Goal: Information Seeking & Learning: Check status

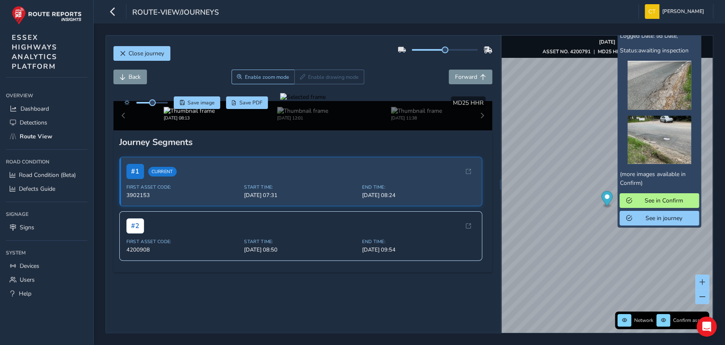
click at [619, 227] on div "x Confirm ID: 2975677 Subject: Member led potholes Description: Customer Select…" at bounding box center [660, 63] width 84 height 330
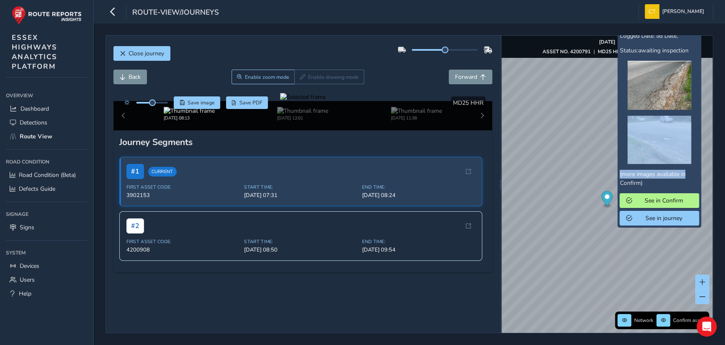
drag, startPoint x: 700, startPoint y: 113, endPoint x: 690, endPoint y: 173, distance: 61.5
click at [690, 173] on div "x Confirm ID: 2975677 Subject: Member led potholes Description: Customer Select…" at bounding box center [660, 63] width 84 height 330
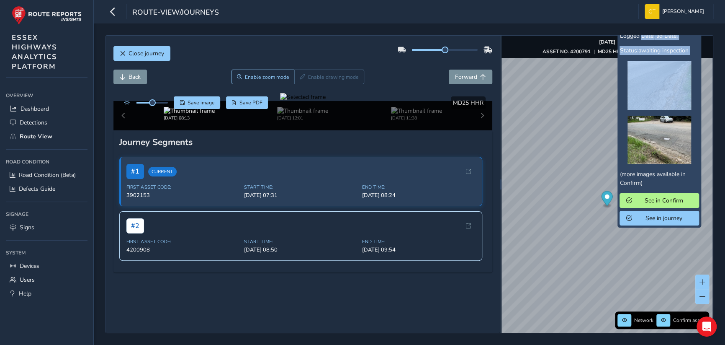
drag, startPoint x: 641, startPoint y: 41, endPoint x: 641, endPoint y: 64, distance: 22.6
click at [641, 64] on div "Confirm ID: 2975677 Subject: Member led potholes Description: Customer Selectio…" at bounding box center [660, 66] width 80 height 317
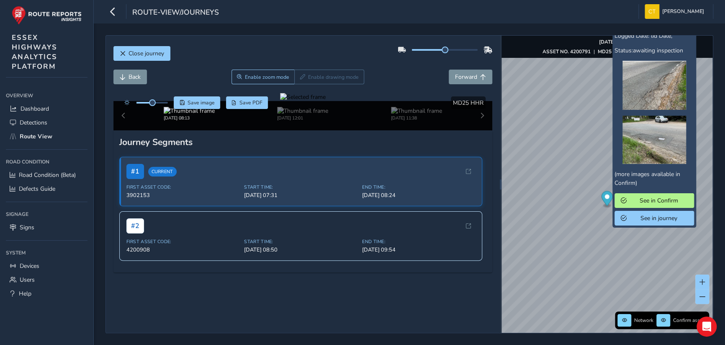
click at [619, 226] on div "x Confirm ID: 2975677 Subject: Member led potholes Description: Customer Select…" at bounding box center [655, 63] width 84 height 330
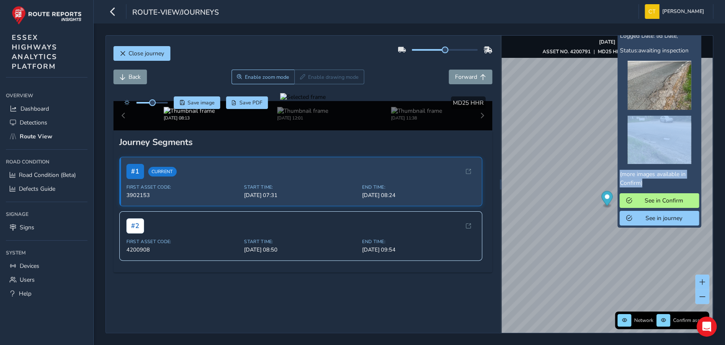
drag, startPoint x: 695, startPoint y: 134, endPoint x: 695, endPoint y: 186, distance: 52.3
click at [695, 186] on div "Confirm ID: 2975677 Subject: Member led potholes Description: Customer Selectio…" at bounding box center [660, 66] width 80 height 317
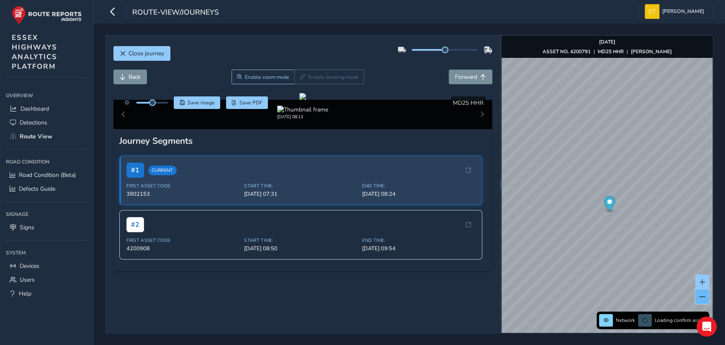
click at [701, 294] on span at bounding box center [703, 297] width 6 height 6
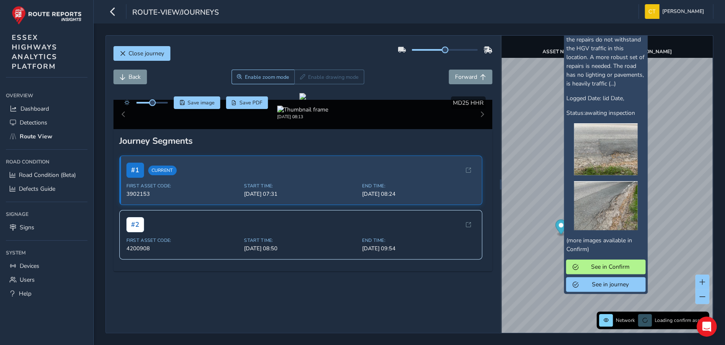
click at [564, 242] on div "x Confirm ID: 2975677 Subject: Member led potholes Description: Customer Select…" at bounding box center [606, 126] width 84 height 333
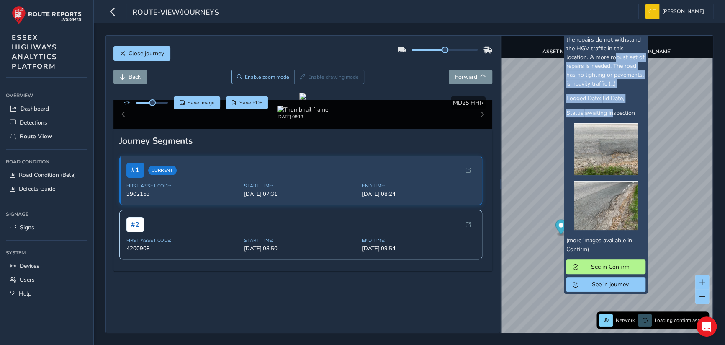
drag, startPoint x: 616, startPoint y: 56, endPoint x: 615, endPoint y: 106, distance: 50.3
click at [615, 106] on div "Confirm ID: 2975677 Subject: Member led potholes Description: Customer Selectio…" at bounding box center [606, 131] width 80 height 321
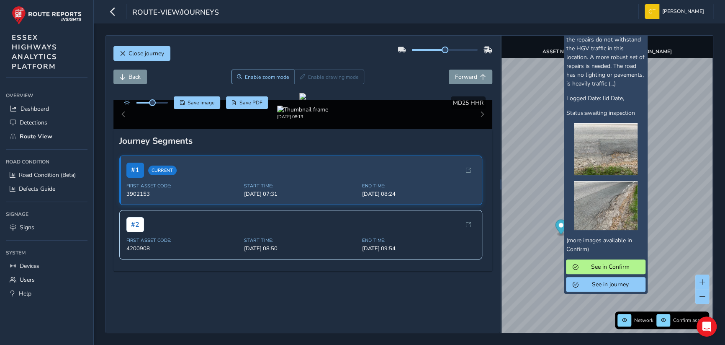
drag, startPoint x: 615, startPoint y: 106, endPoint x: 639, endPoint y: 106, distance: 24.3
click at [639, 106] on div "Confirm ID: 2975677 Subject: Member led potholes Description: Customer Selectio…" at bounding box center [606, 131] width 80 height 321
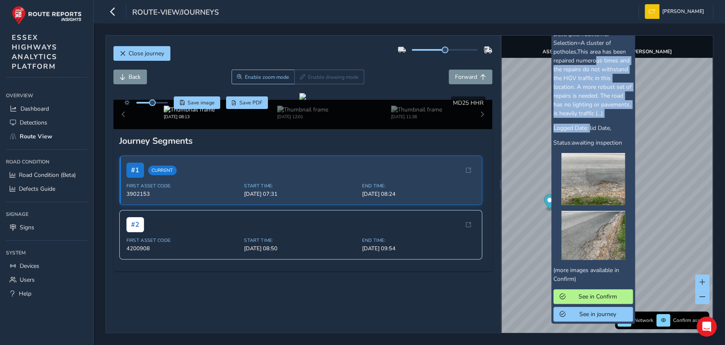
drag, startPoint x: 597, startPoint y: 62, endPoint x: 590, endPoint y: 133, distance: 71.5
click at [590, 133] on div "Confirm ID: 2975677 Subject: Member led potholes Description: Customer Selectio…" at bounding box center [594, 160] width 80 height 321
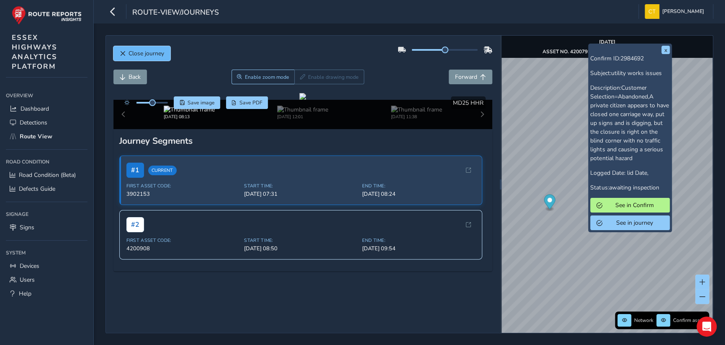
click at [130, 50] on span "Close journey" at bounding box center [147, 53] width 36 height 8
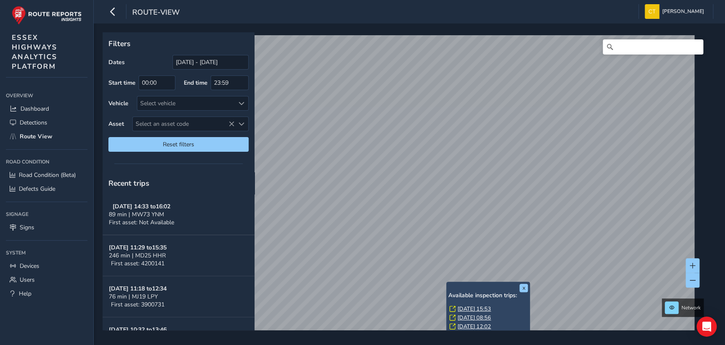
click at [464, 308] on link "[DATE] 15:53" at bounding box center [475, 309] width 34 height 8
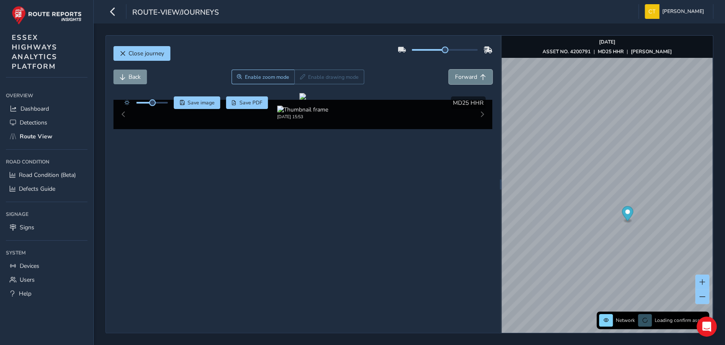
click at [458, 74] on span "Forward" at bounding box center [466, 77] width 22 height 8
click at [462, 73] on span "Forward" at bounding box center [466, 77] width 22 height 8
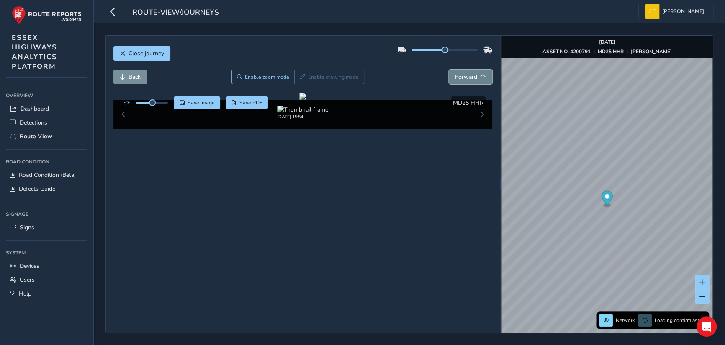
click at [462, 73] on span "Forward" at bounding box center [466, 77] width 22 height 8
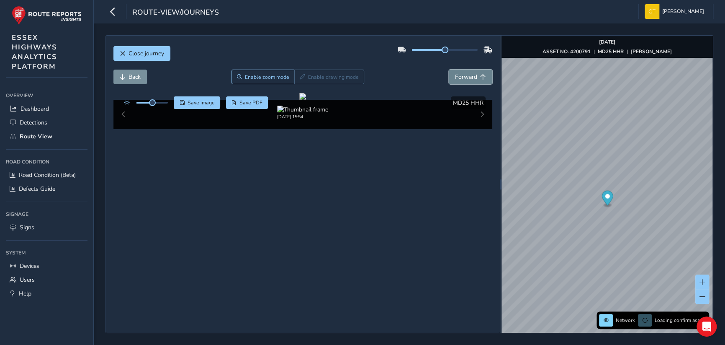
click at [462, 73] on span "Forward" at bounding box center [466, 77] width 22 height 8
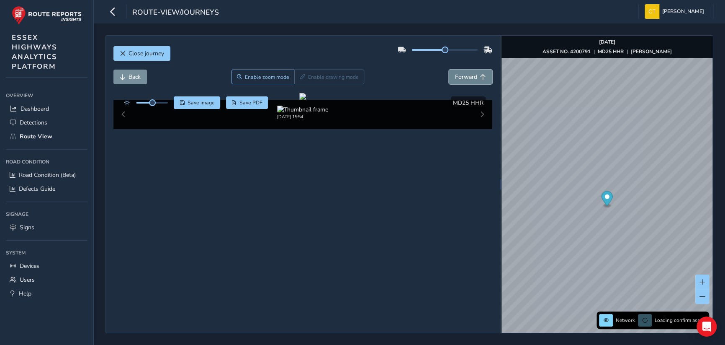
click at [462, 73] on span "Forward" at bounding box center [466, 77] width 22 height 8
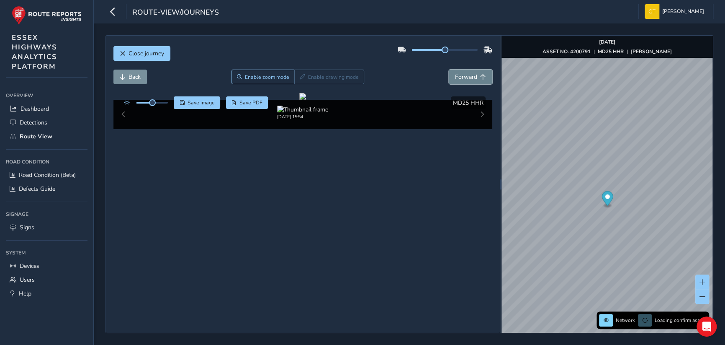
click at [462, 73] on span "Forward" at bounding box center [466, 77] width 22 height 8
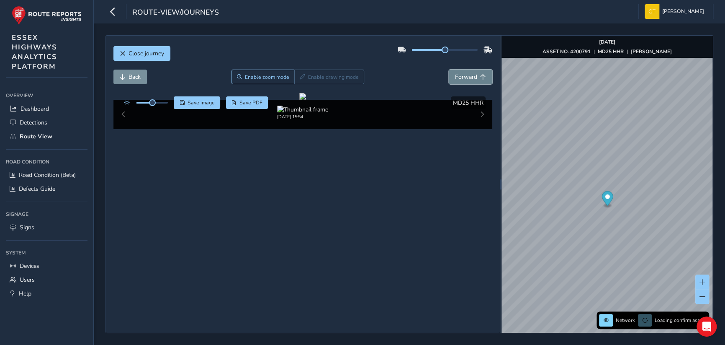
click at [462, 73] on span "Forward" at bounding box center [466, 77] width 22 height 8
click at [137, 77] on span "Back" at bounding box center [135, 77] width 12 height 8
click at [147, 54] on span "Close journey" at bounding box center [147, 53] width 36 height 8
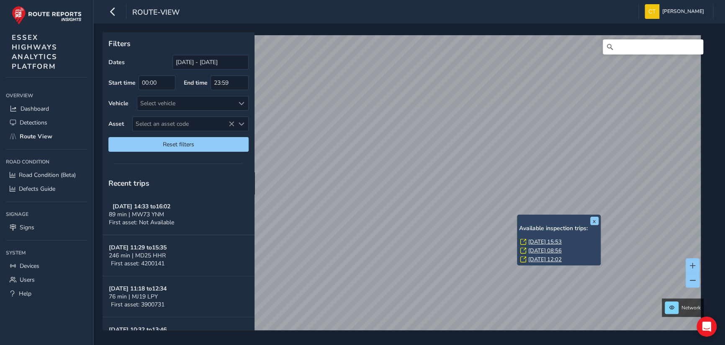
click at [538, 240] on link "[DATE] 15:53" at bounding box center [545, 242] width 34 height 8
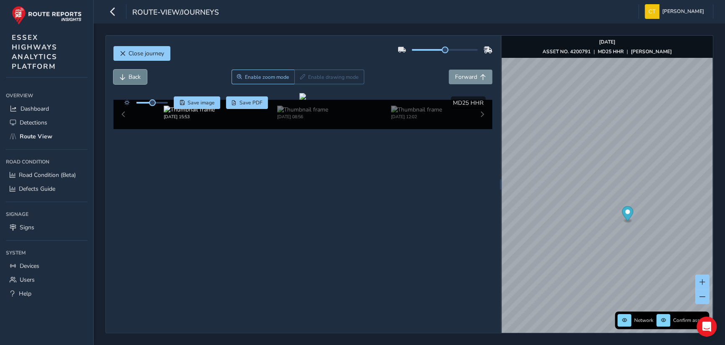
click at [131, 75] on span "Back" at bounding box center [135, 77] width 12 height 8
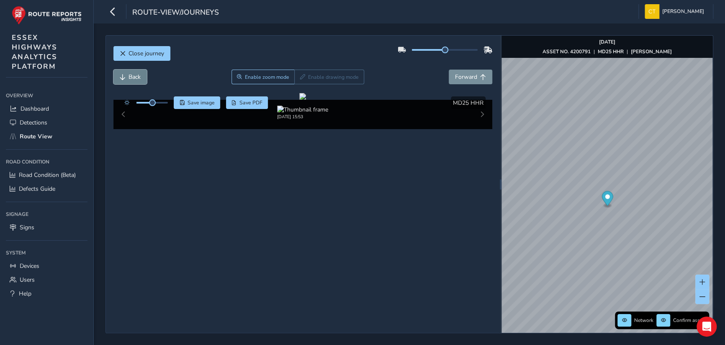
click at [131, 75] on span "Back" at bounding box center [135, 77] width 12 height 8
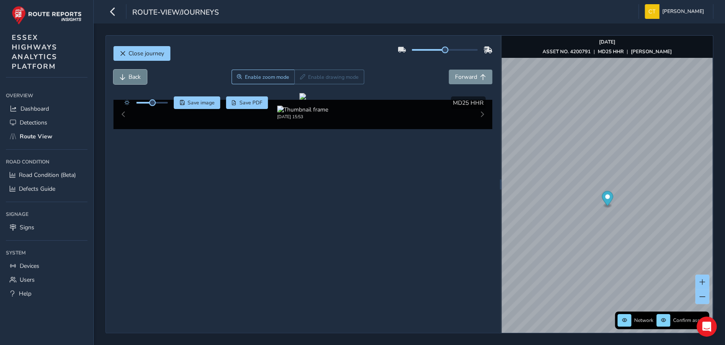
click at [131, 75] on span "Back" at bounding box center [135, 77] width 12 height 8
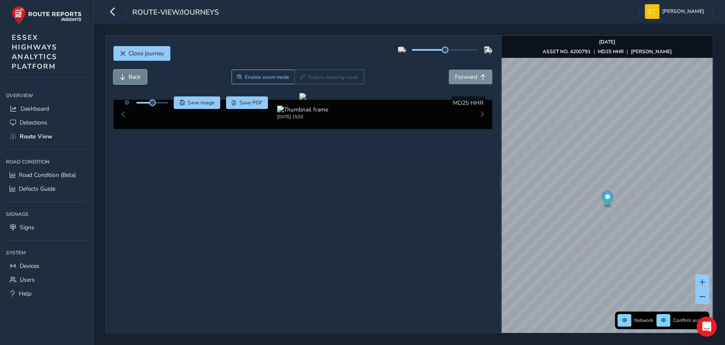
click at [131, 75] on span "Back" at bounding box center [135, 77] width 12 height 8
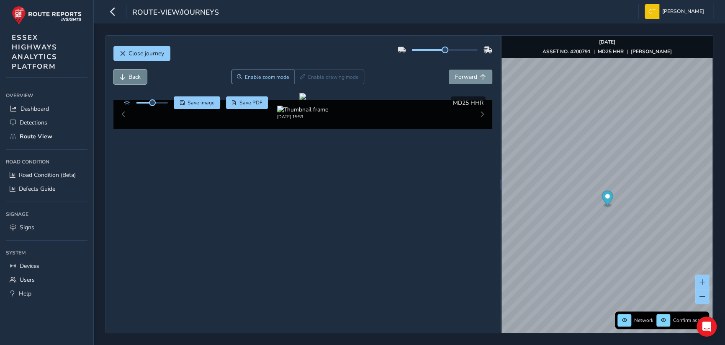
click at [131, 75] on span "Back" at bounding box center [135, 77] width 12 height 8
